Goal: Check status: Check status

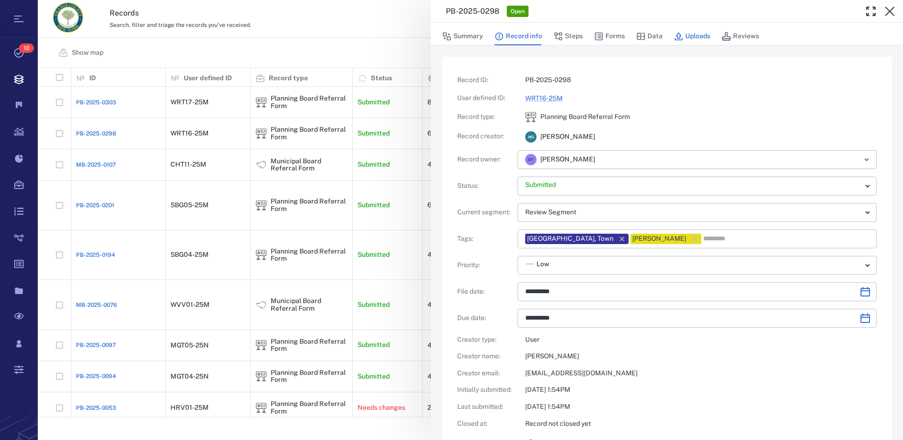
click at [702, 33] on button "Uploads" at bounding box center [692, 36] width 36 height 18
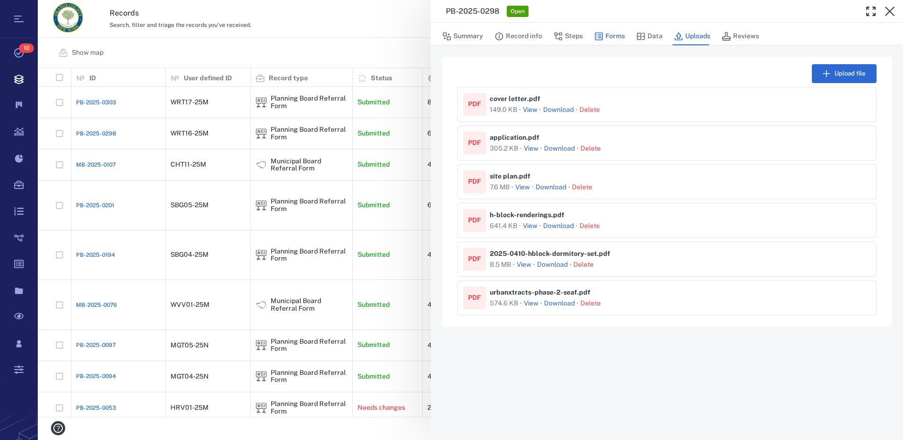
click at [610, 32] on button "Forms" at bounding box center [609, 36] width 31 height 18
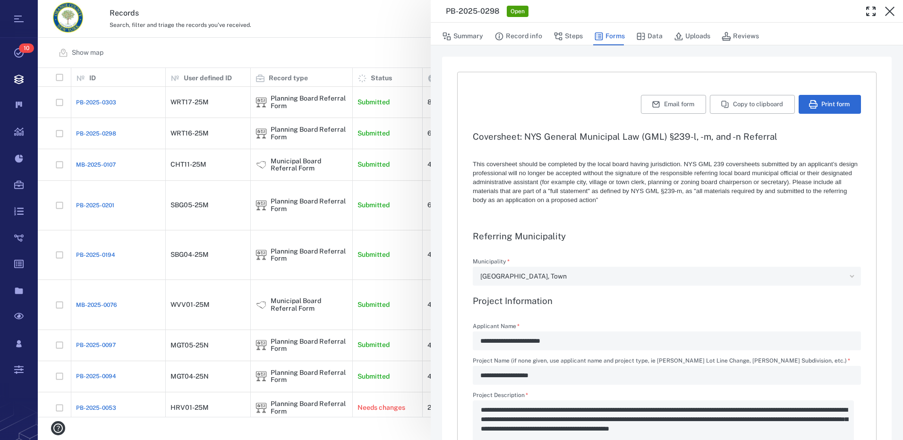
type textarea "*"
click at [890, 11] on icon "button" at bounding box center [889, 11] width 9 height 9
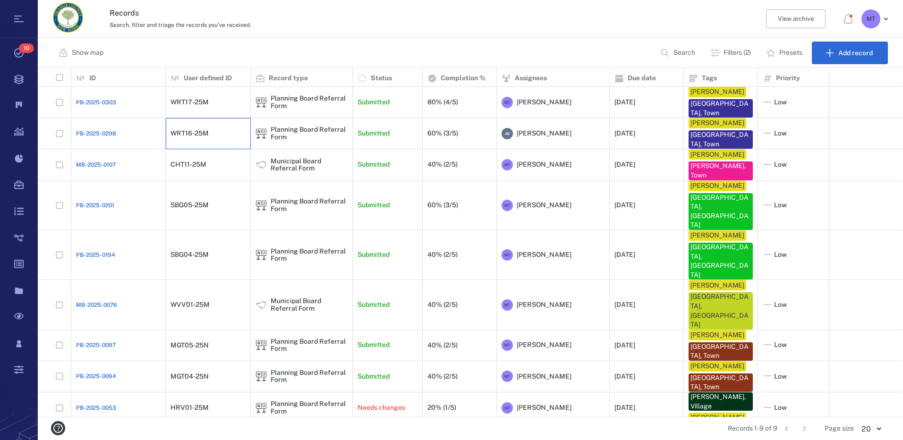
drag, startPoint x: 542, startPoint y: 133, endPoint x: 187, endPoint y: 134, distance: 354.7
click at [187, 134] on div "WRT16-25M" at bounding box center [189, 133] width 38 height 7
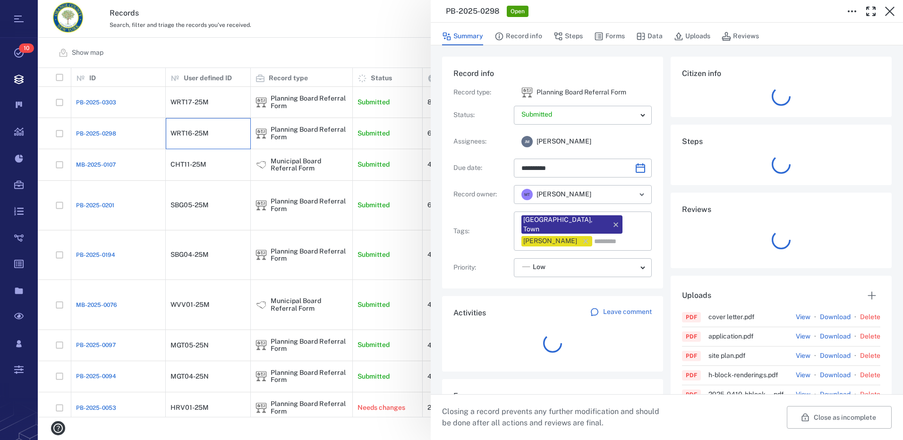
type input "**********"
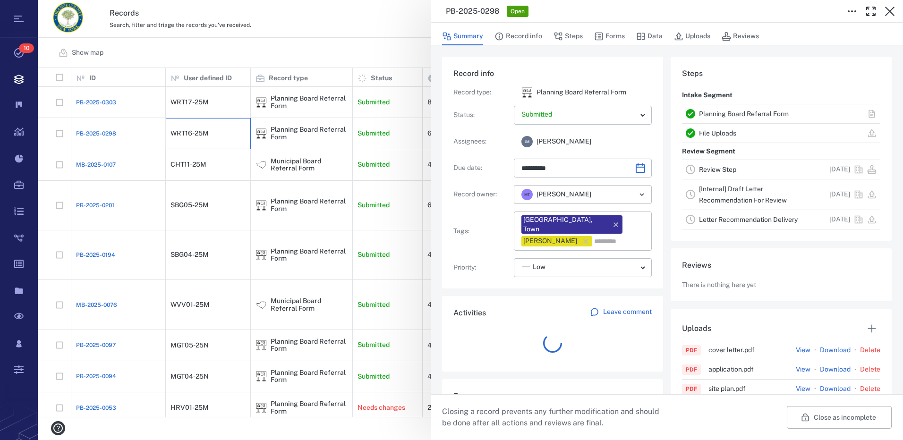
scroll to position [38, 187]
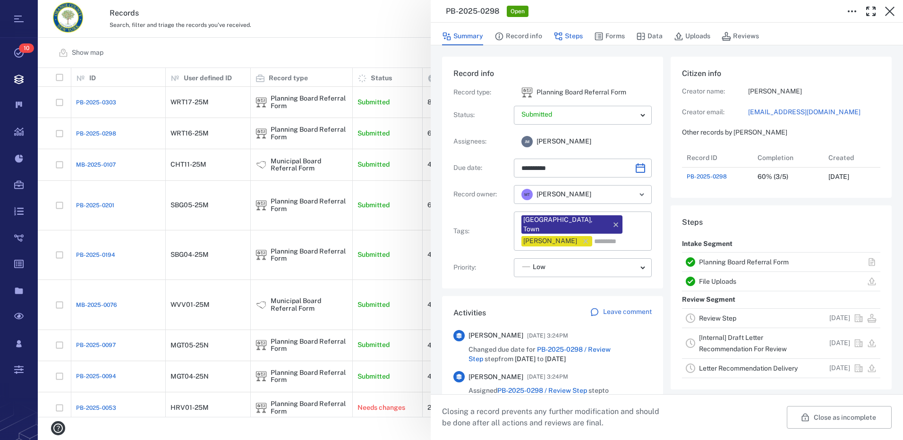
click at [562, 37] on icon "button" at bounding box center [557, 36] width 9 height 9
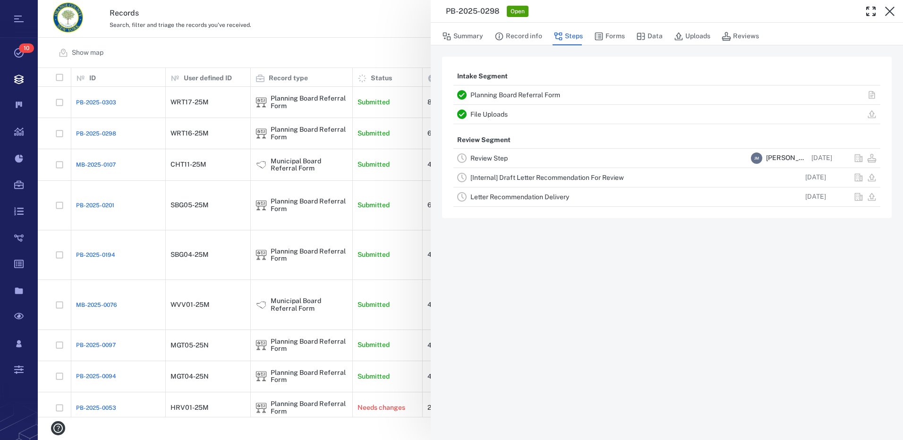
click at [485, 155] on link "Review Step" at bounding box center [488, 158] width 37 height 8
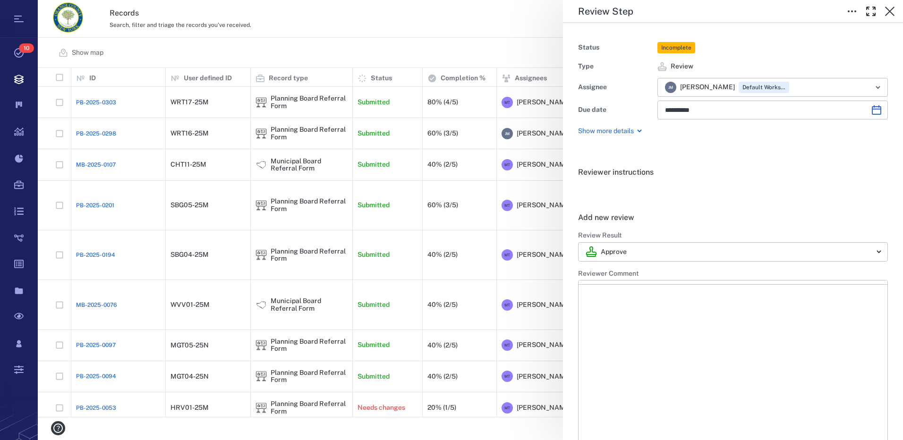
type input "**********"
click at [641, 314] on p "Rich Text Area. Press ALT-0 for help." at bounding box center [733, 315] width 293 height 9
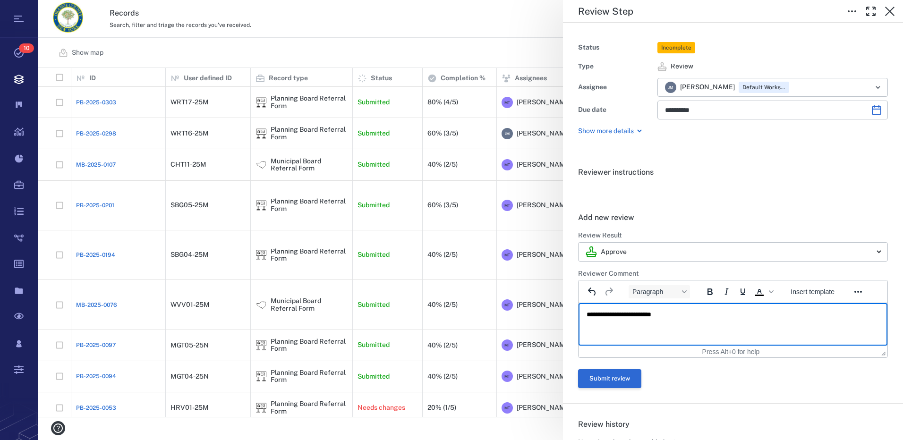
click at [627, 380] on button "Submit review" at bounding box center [609, 378] width 63 height 19
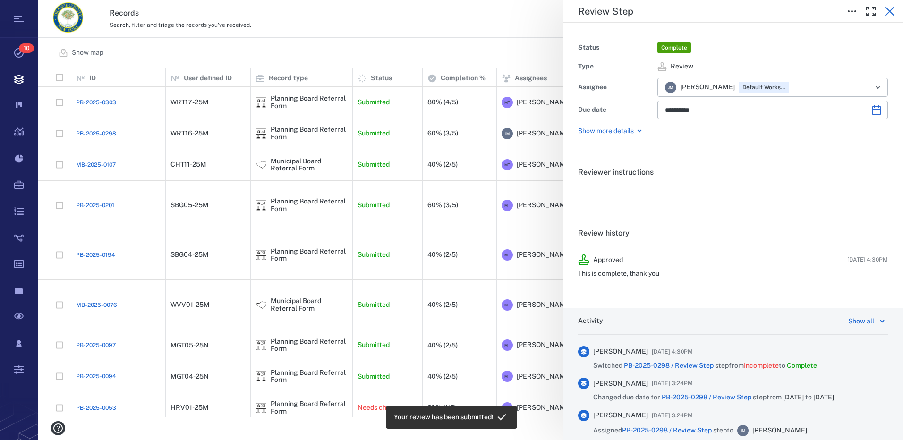
click at [890, 9] on icon "button" at bounding box center [889, 11] width 11 height 11
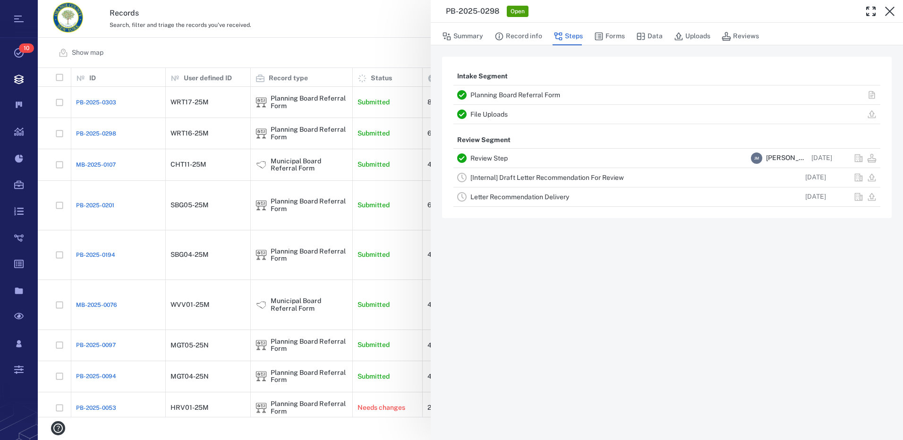
click at [523, 176] on link "[Internal] Draft Letter Recommendation For Review" at bounding box center [546, 178] width 153 height 8
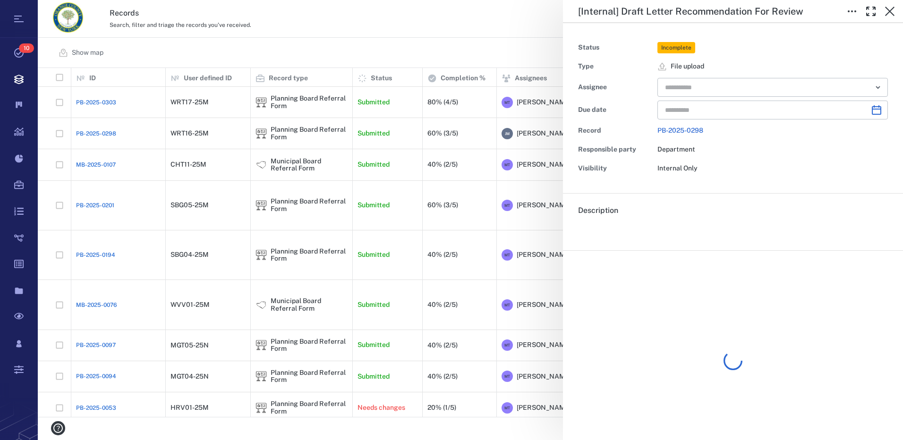
type input "**********"
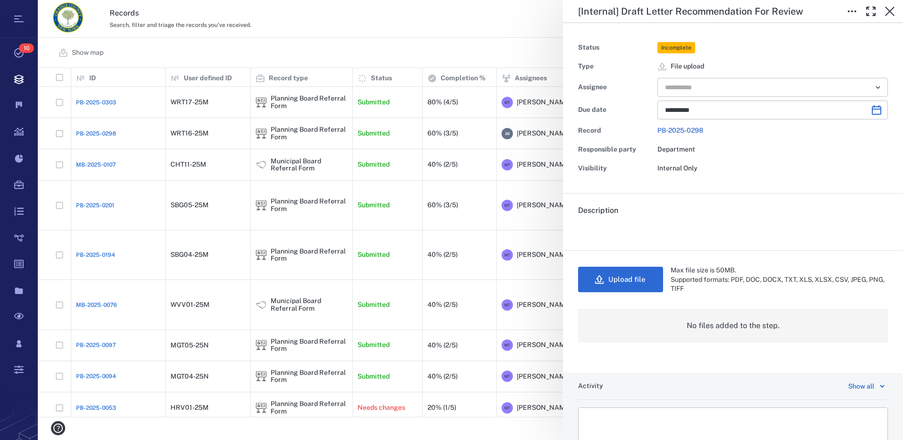
click at [876, 88] on icon "Open" at bounding box center [878, 87] width 4 height 2
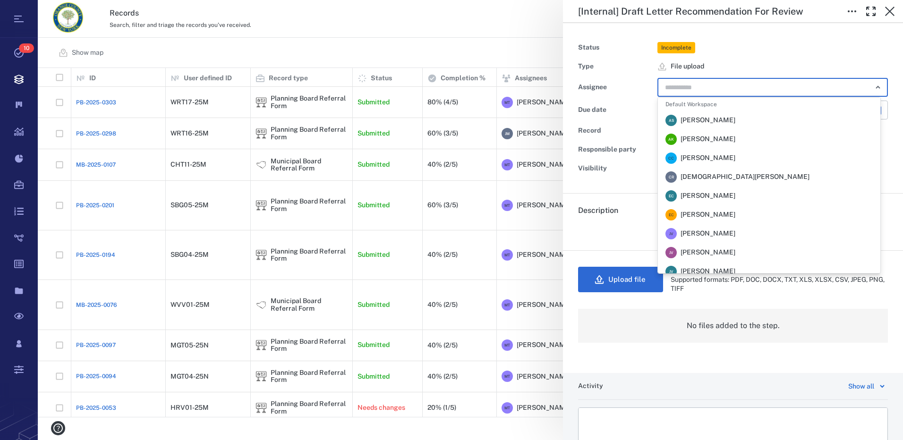
click at [726, 124] on li "A S [PERSON_NAME]" at bounding box center [769, 120] width 222 height 19
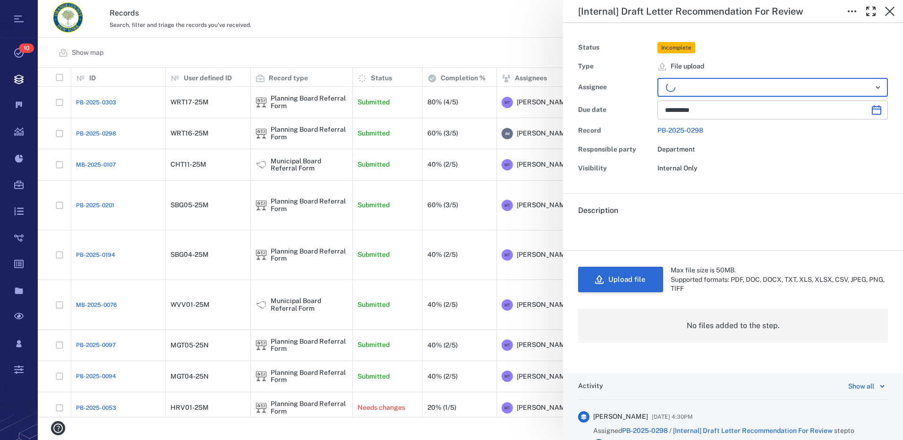
click at [622, 280] on button "Upload file" at bounding box center [620, 280] width 85 height 26
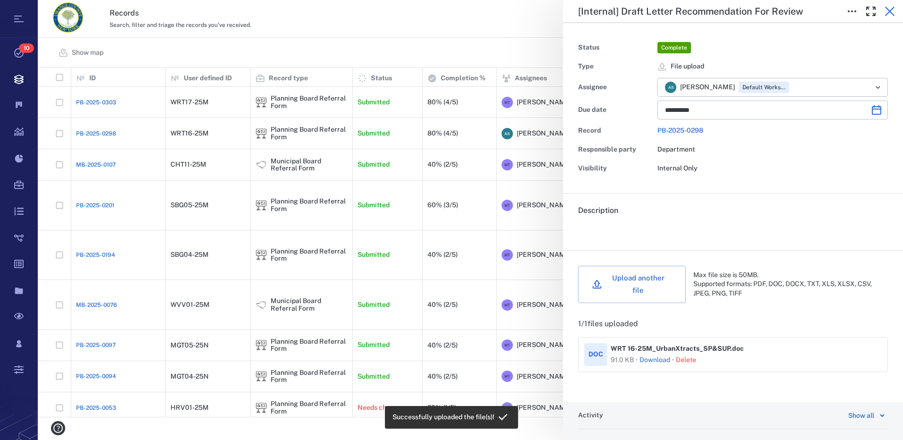
click at [890, 12] on icon "button" at bounding box center [889, 11] width 9 height 9
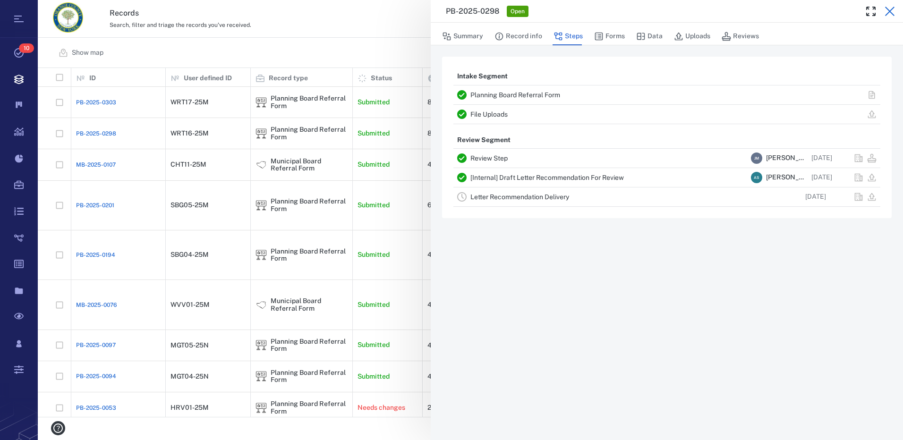
click at [890, 8] on icon "button" at bounding box center [889, 11] width 11 height 11
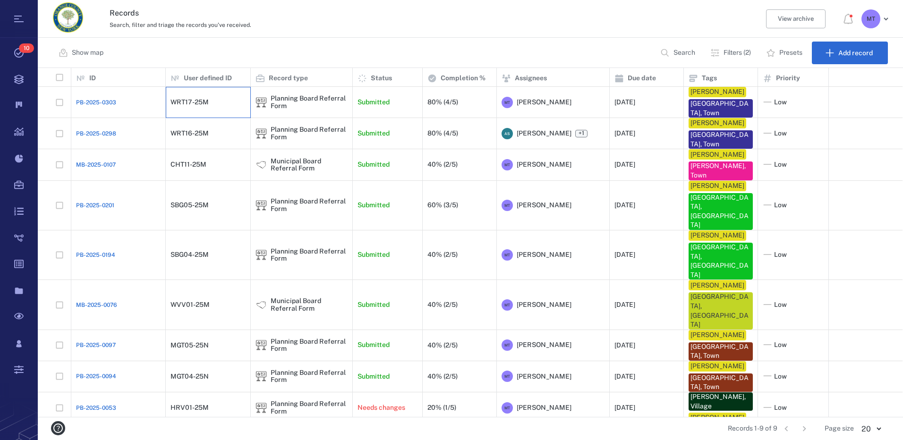
click at [205, 104] on div "WRT17-25M" at bounding box center [189, 102] width 38 height 7
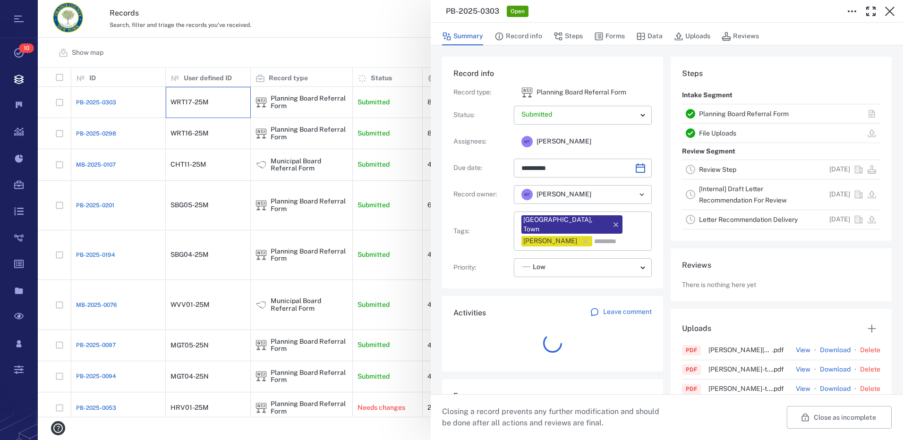
scroll to position [491, 180]
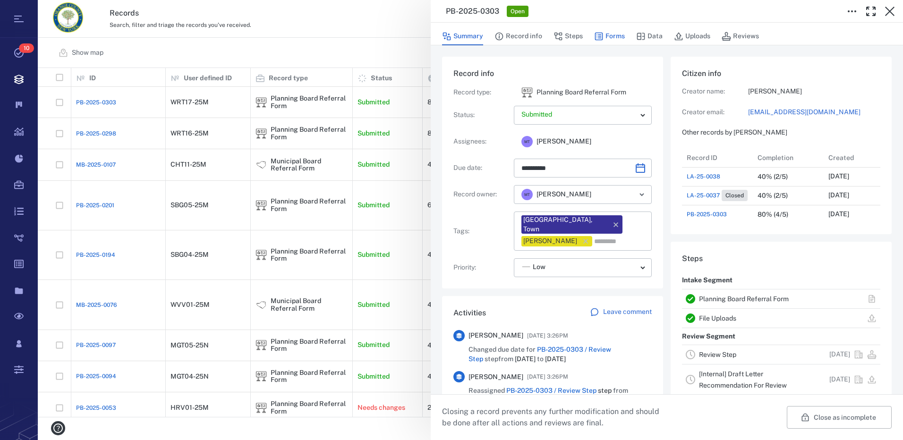
click at [608, 35] on button "Forms" at bounding box center [609, 36] width 31 height 18
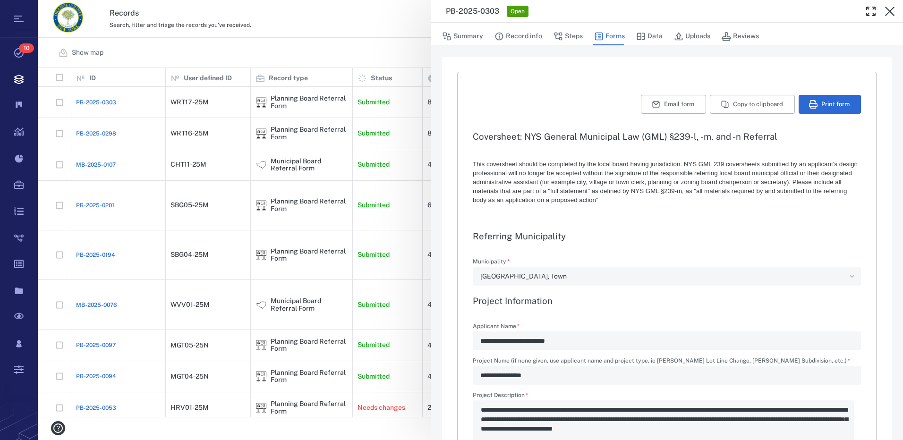
type textarea "*"
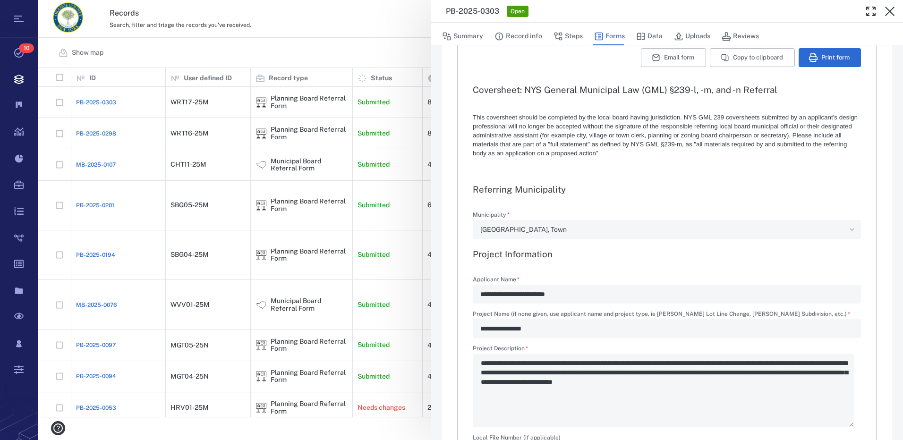
scroll to position [142, 0]
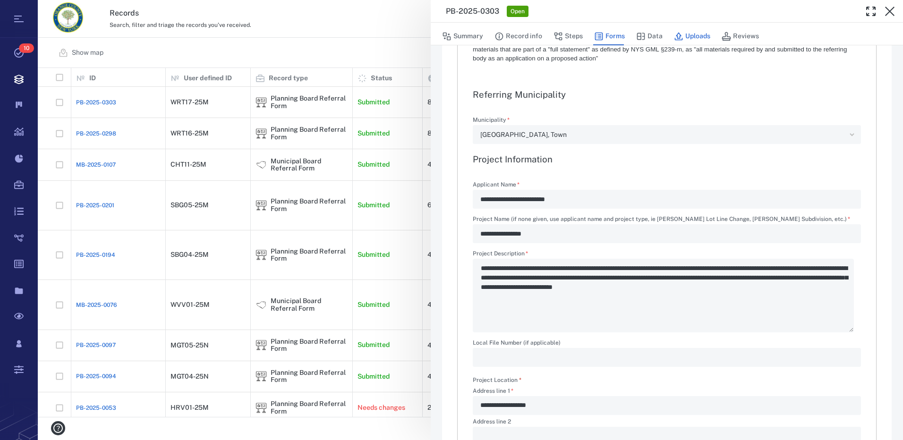
click at [697, 35] on button "Uploads" at bounding box center [692, 36] width 36 height 18
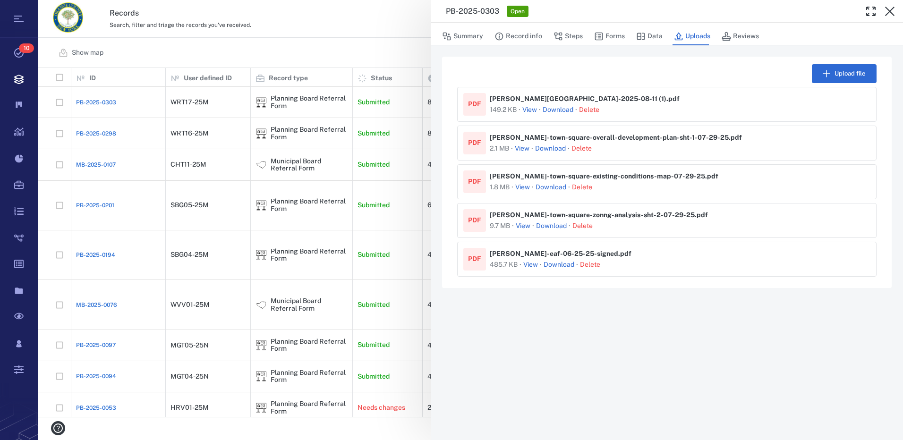
click at [530, 108] on button "View" at bounding box center [529, 109] width 15 height 9
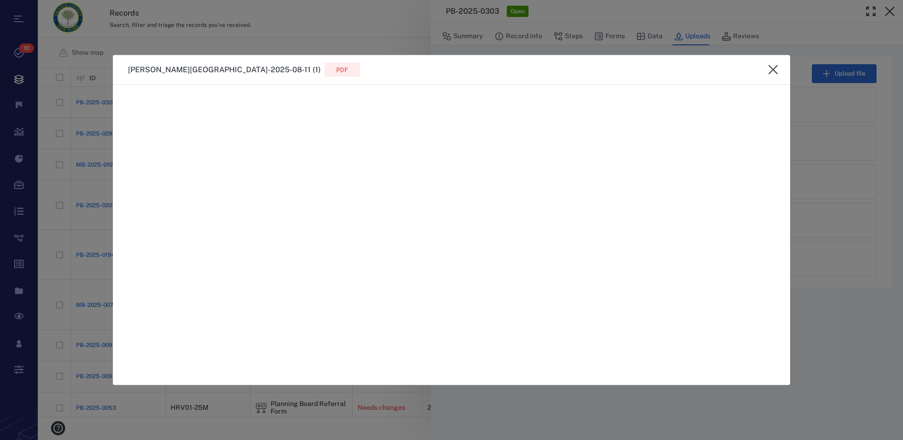
click at [773, 72] on icon "close" at bounding box center [772, 69] width 11 height 11
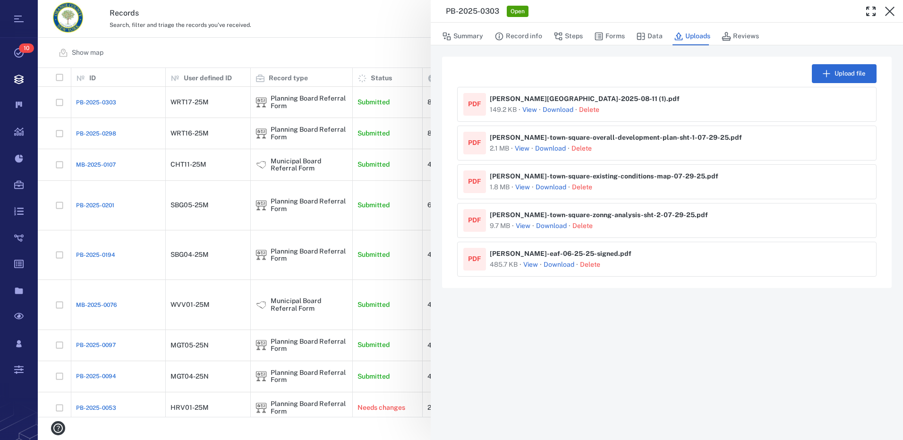
drag, startPoint x: 891, startPoint y: 10, endPoint x: 393, endPoint y: 182, distance: 526.6
click at [891, 10] on icon "button" at bounding box center [889, 11] width 9 height 9
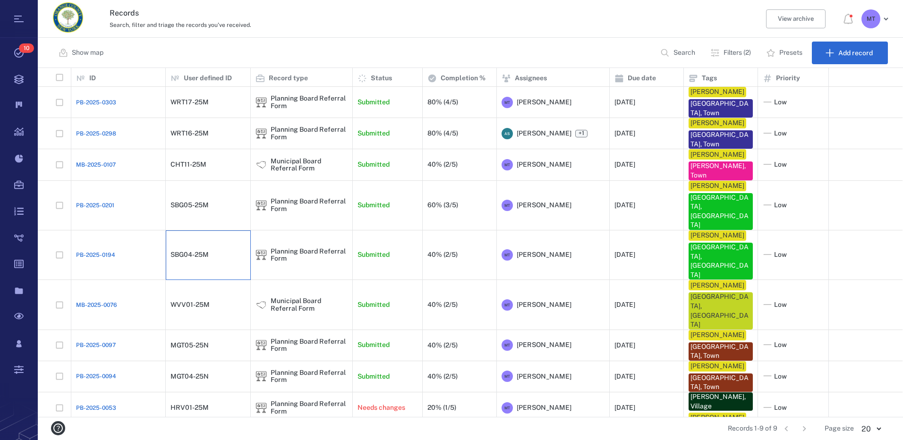
click at [187, 251] on div "SBG04-25M" at bounding box center [189, 254] width 38 height 7
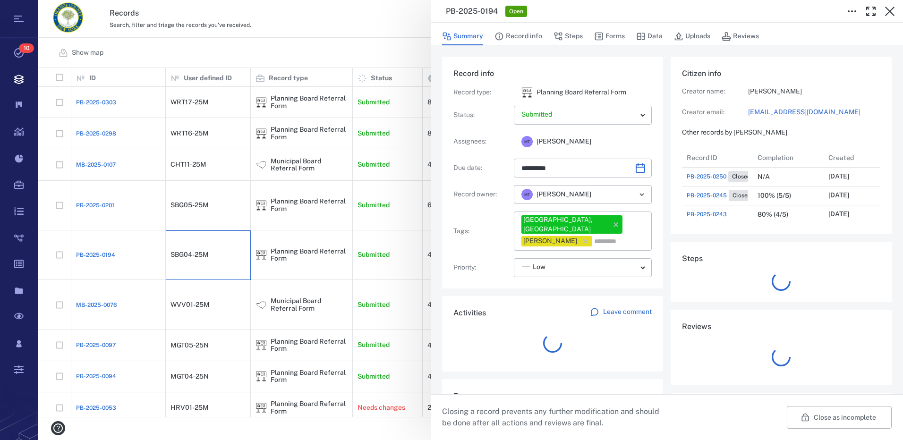
scroll to position [340, 180]
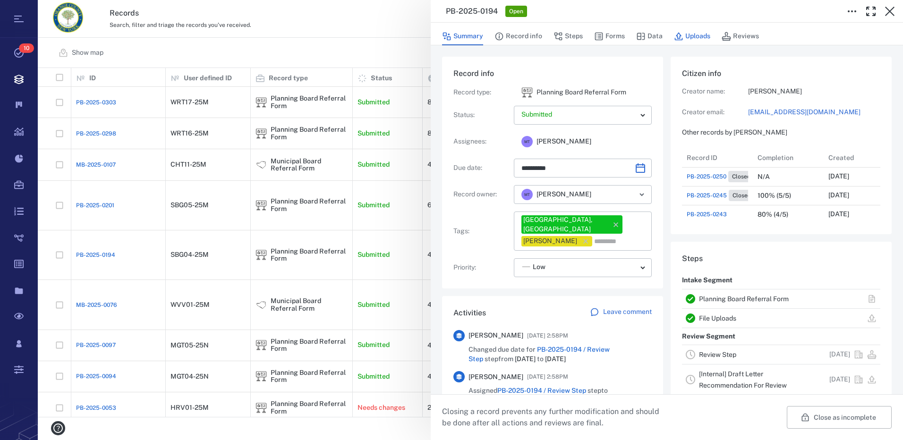
click at [697, 34] on button "Uploads" at bounding box center [692, 36] width 36 height 18
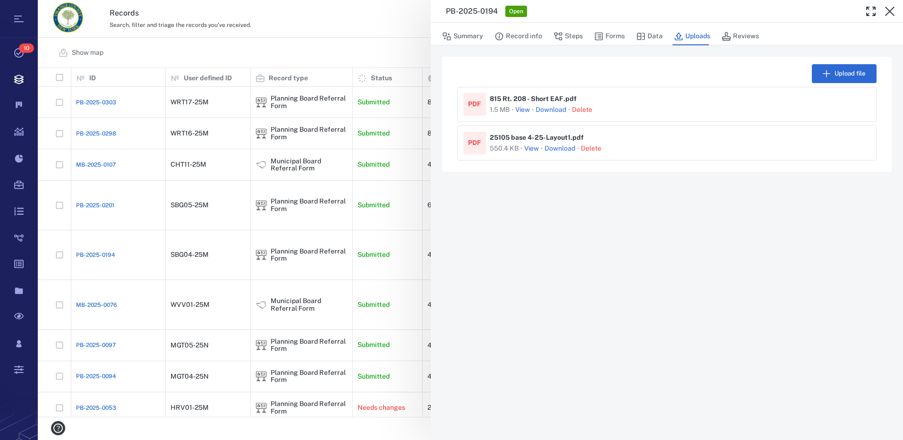
click at [533, 148] on button "View" at bounding box center [531, 148] width 15 height 9
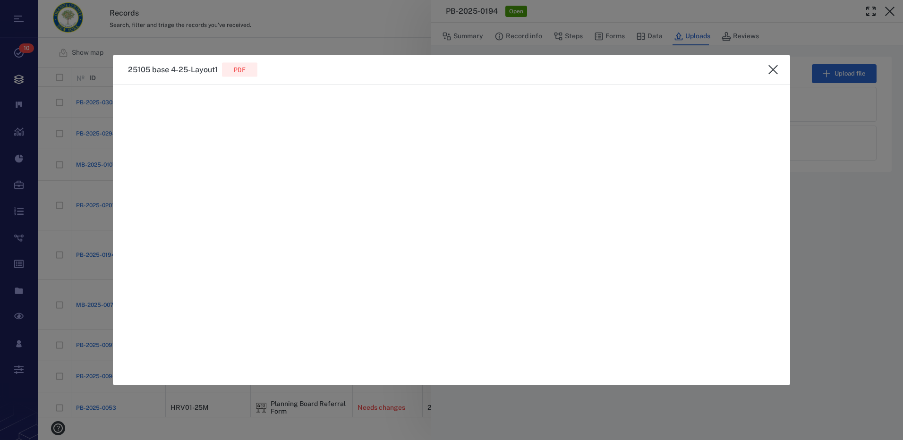
click at [771, 68] on icon "close" at bounding box center [772, 69] width 9 height 9
